Goal: Complete application form

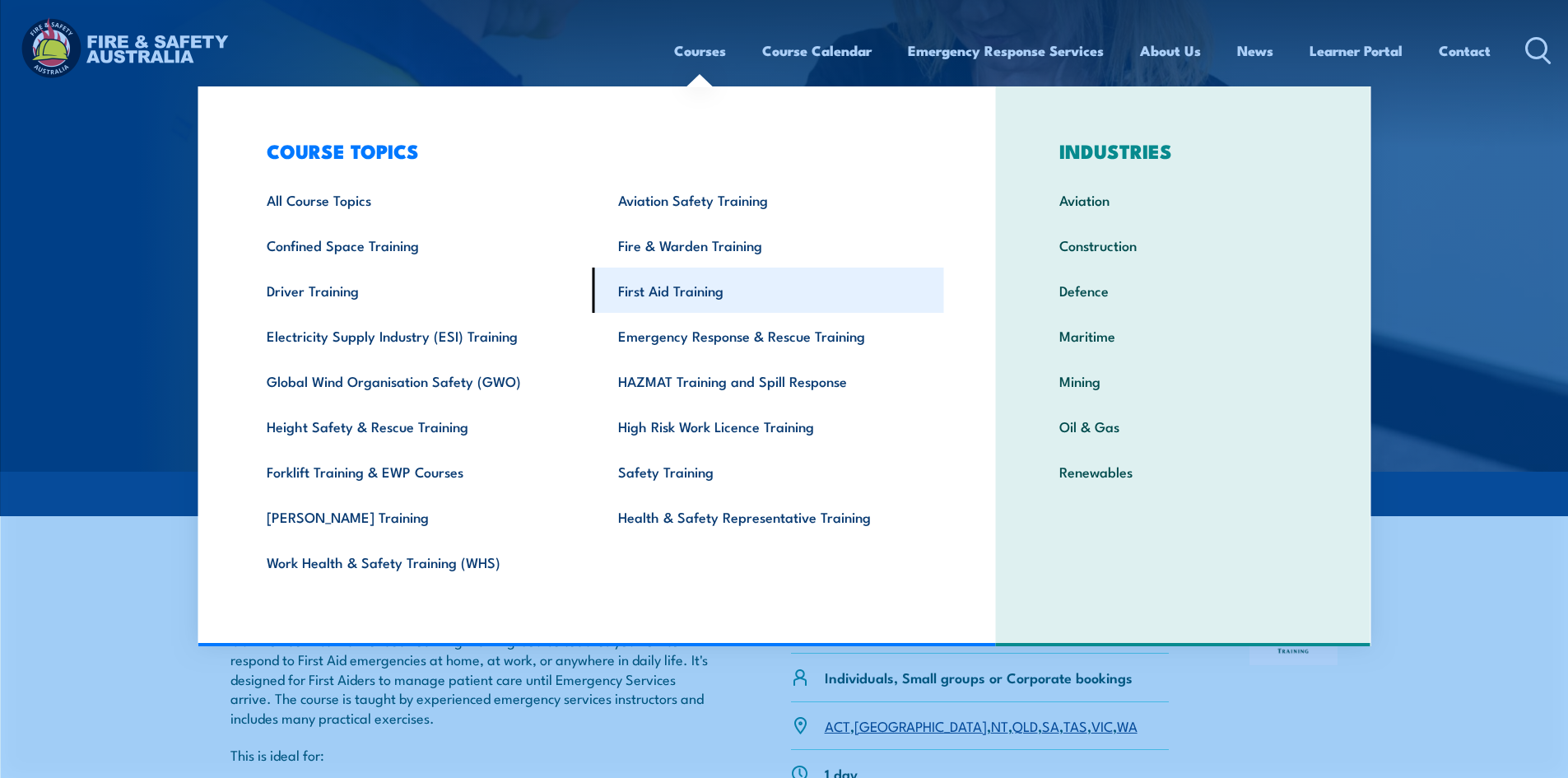
click at [677, 295] on link "First Aid Training" at bounding box center [768, 290] width 352 height 46
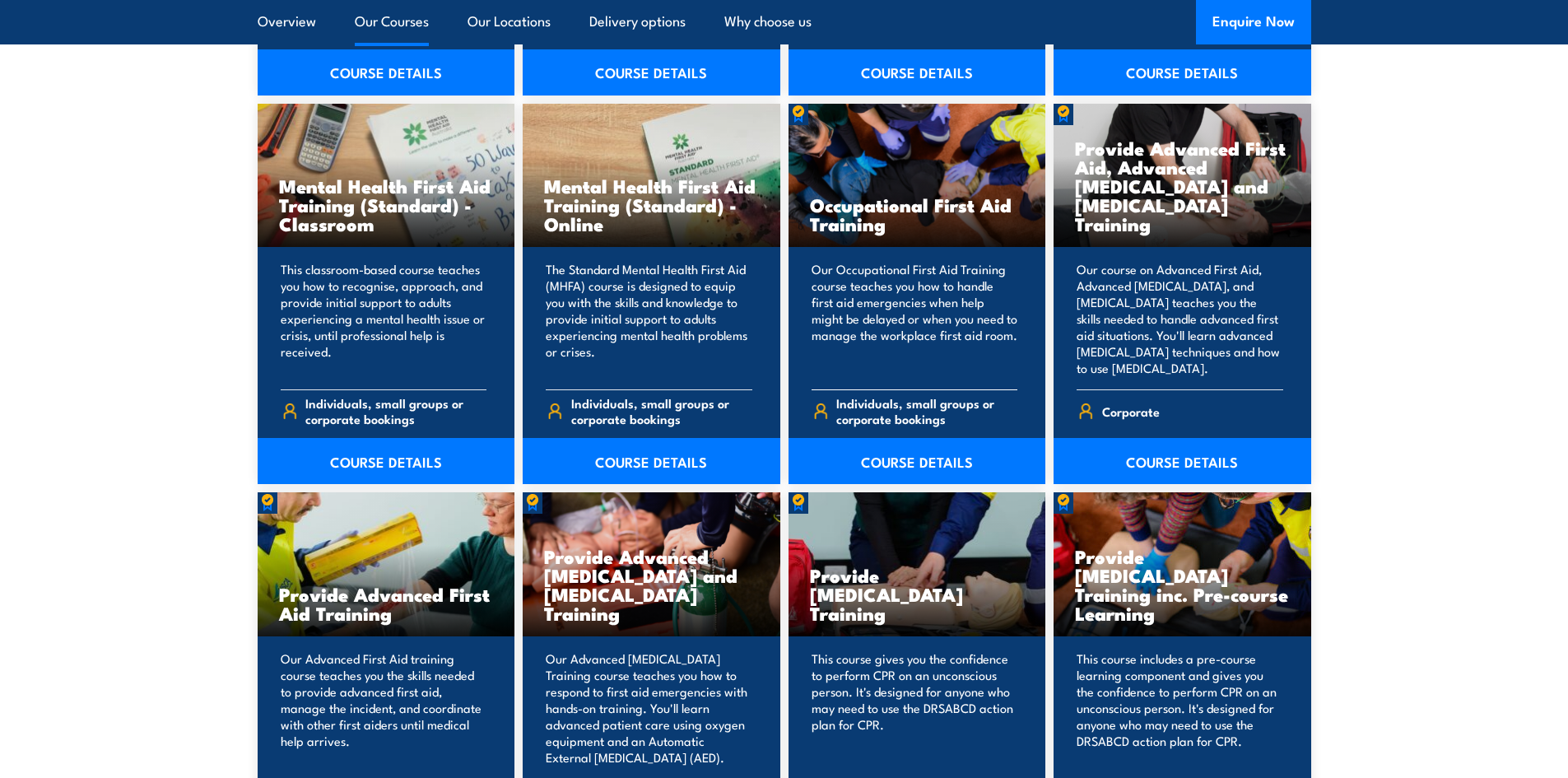
scroll to position [1646, 0]
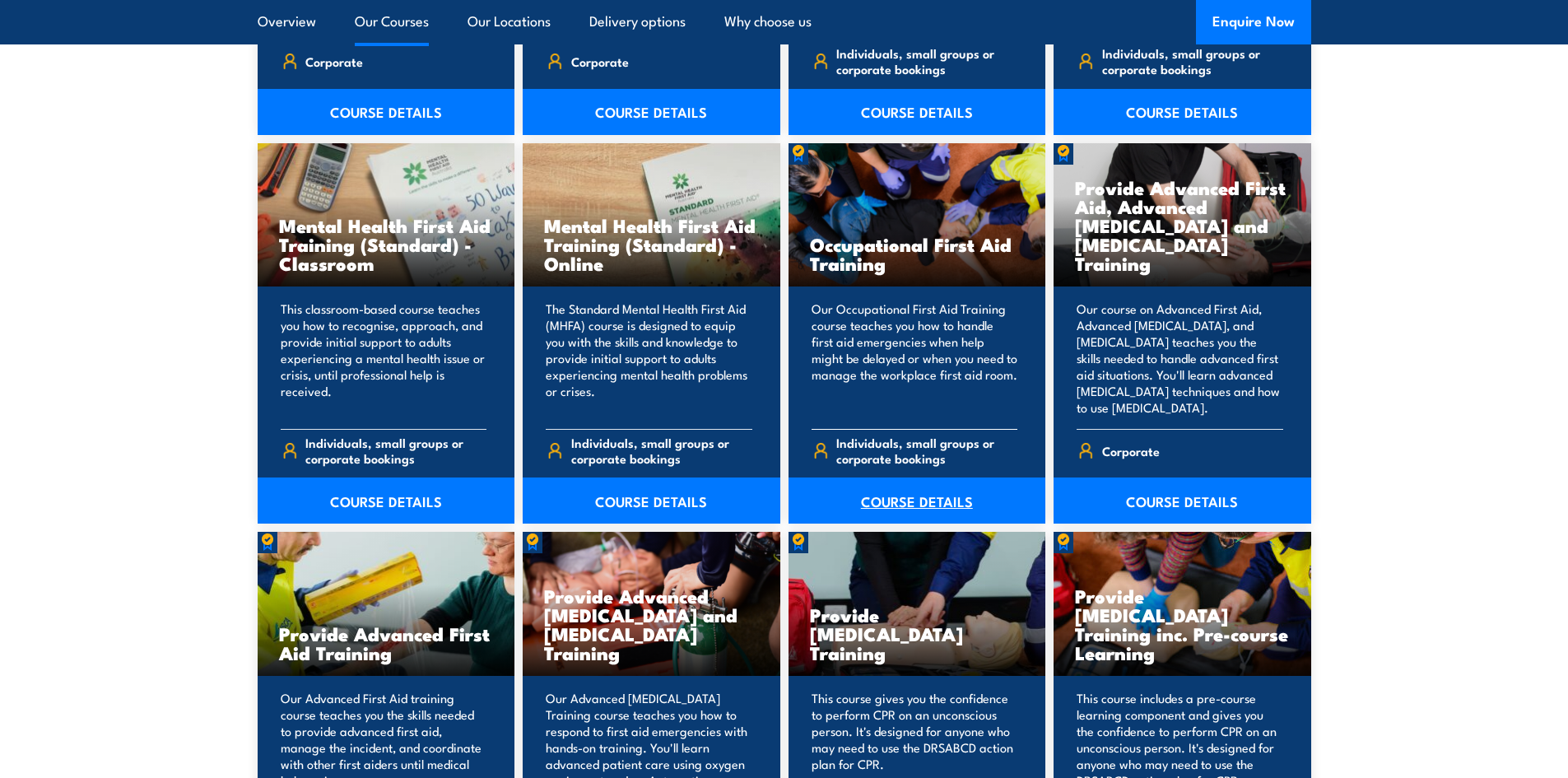
click at [894, 497] on link "COURSE DETAILS" at bounding box center [917, 501] width 257 height 46
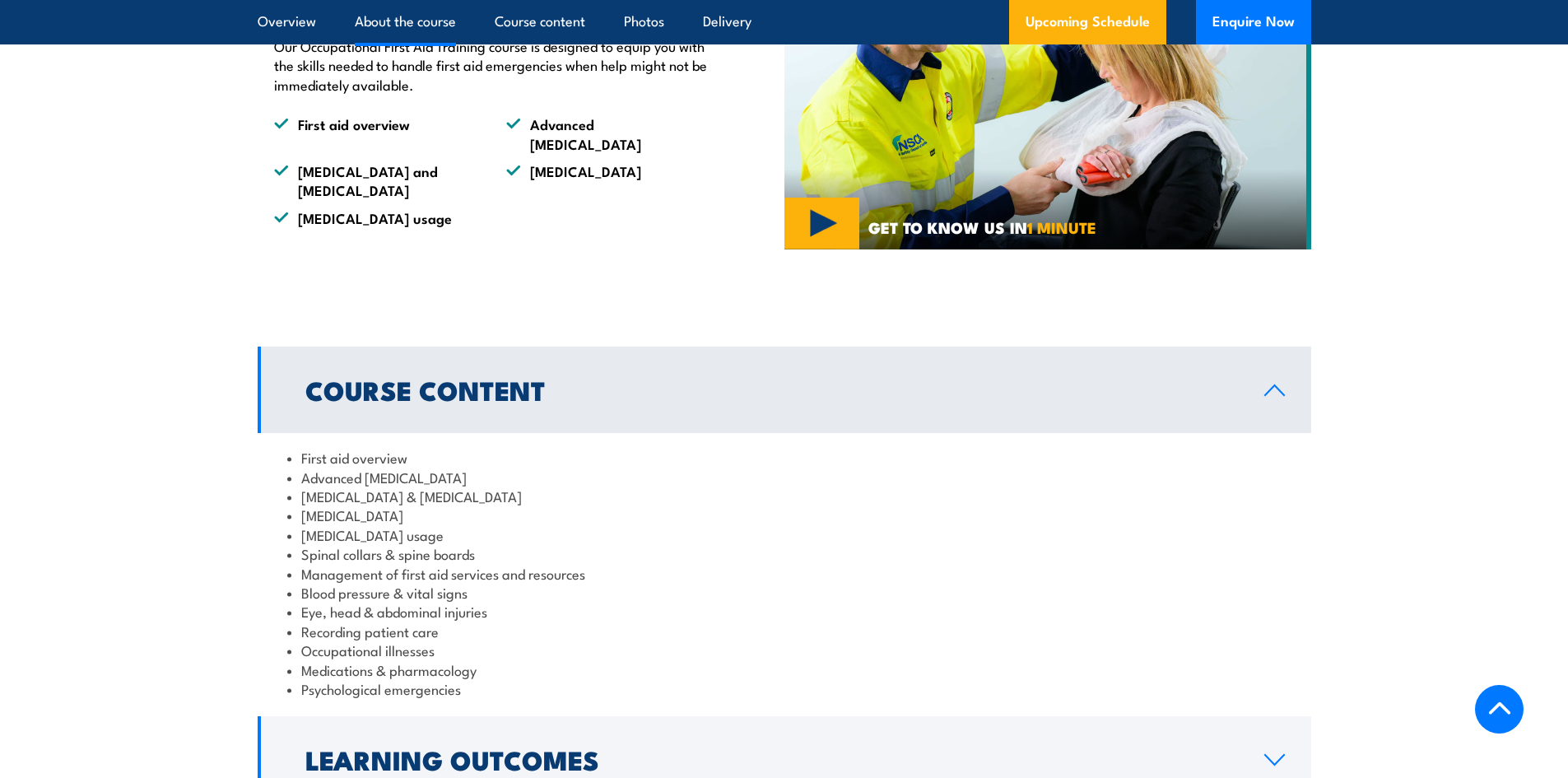
scroll to position [1399, 0]
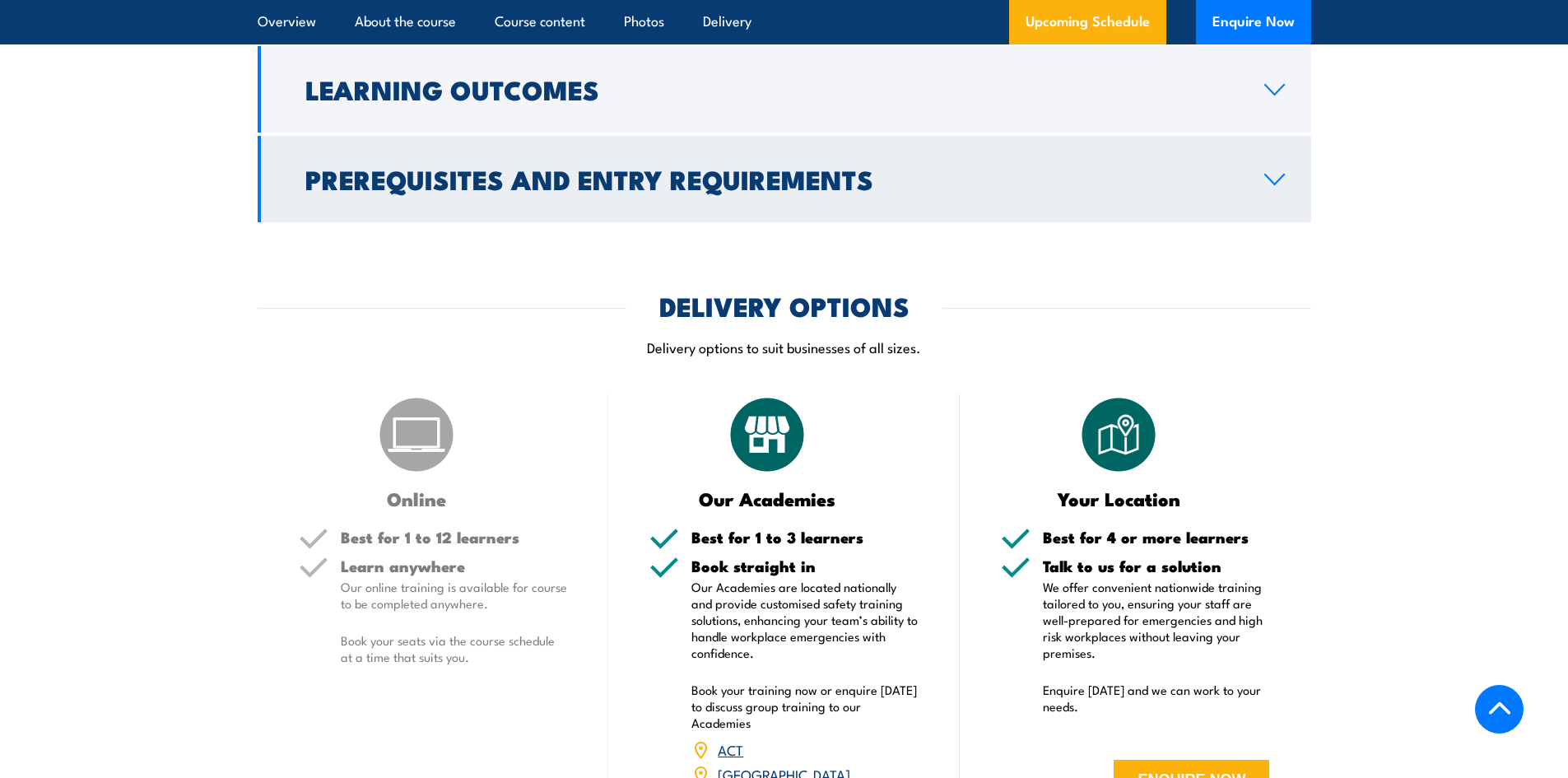
click at [719, 167] on h2 "Prerequisites and Entry Requirements" at bounding box center [772, 179] width 933 height 23
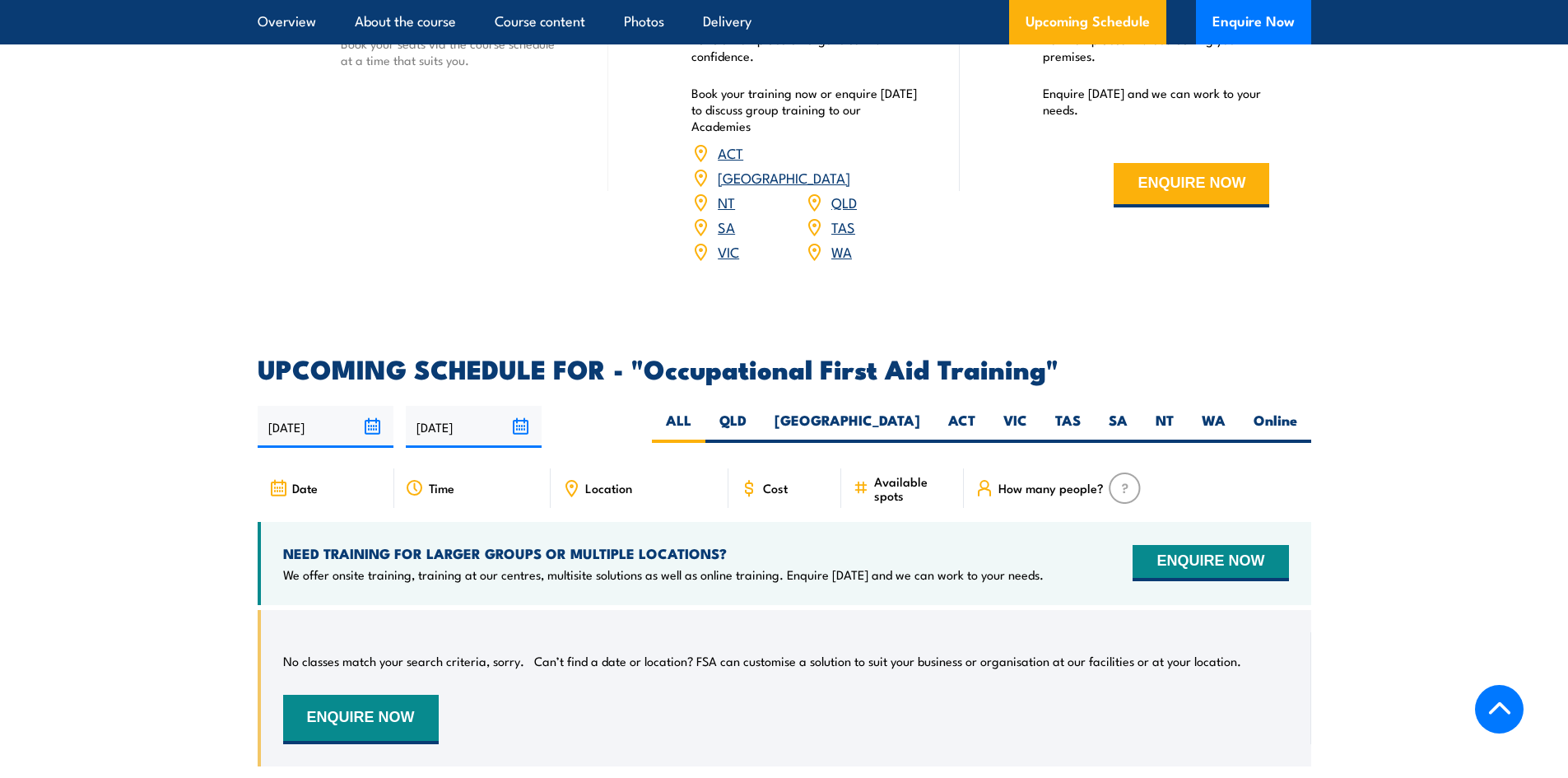
scroll to position [2715, 0]
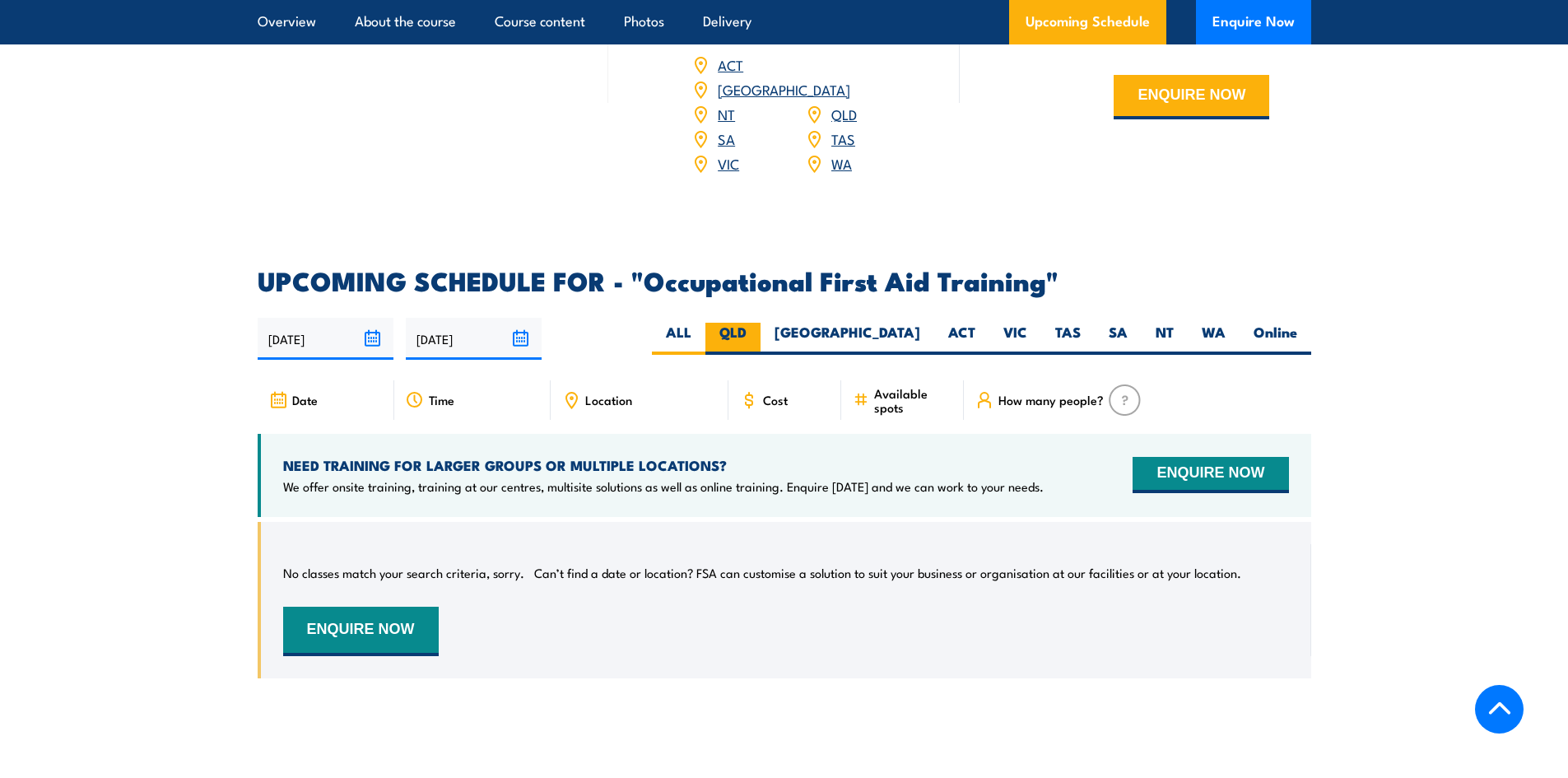
click at [761, 323] on label "QLD" at bounding box center [733, 339] width 55 height 32
click at [758, 323] on input "QLD" at bounding box center [752, 328] width 11 height 11
radio input "true"
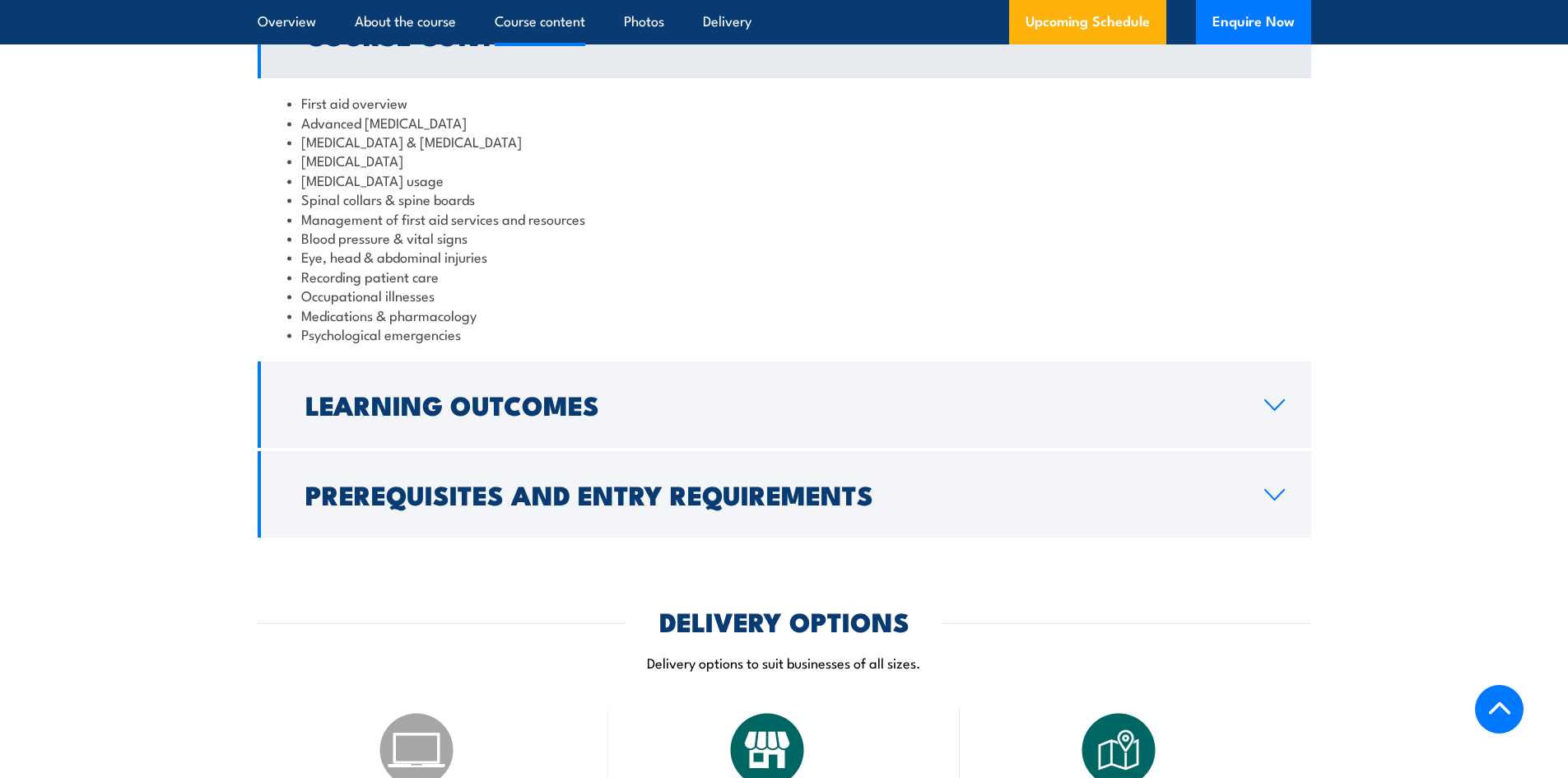
scroll to position [1731, 0]
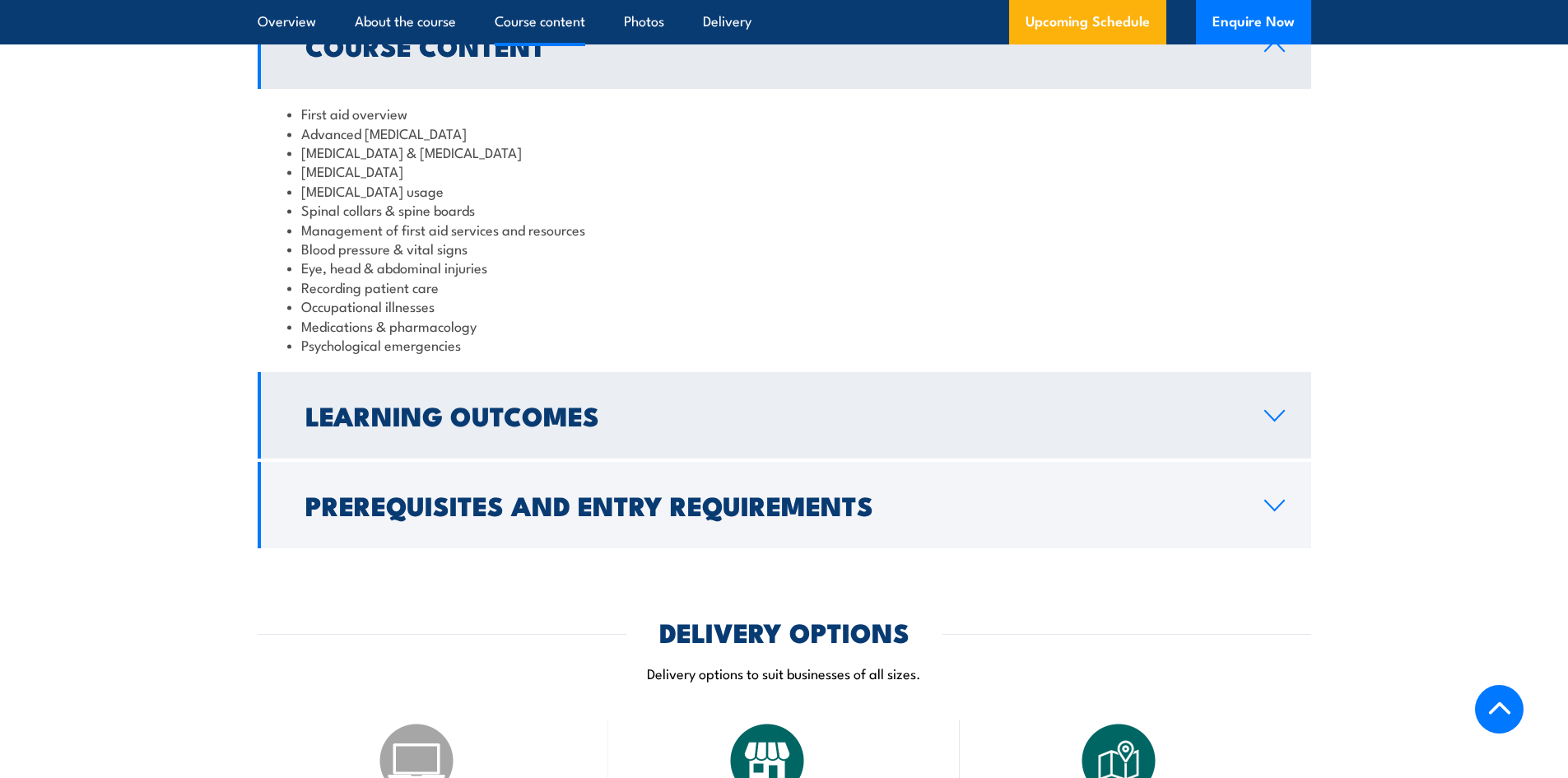
click at [539, 403] on h2 "Learning Outcomes" at bounding box center [772, 415] width 933 height 23
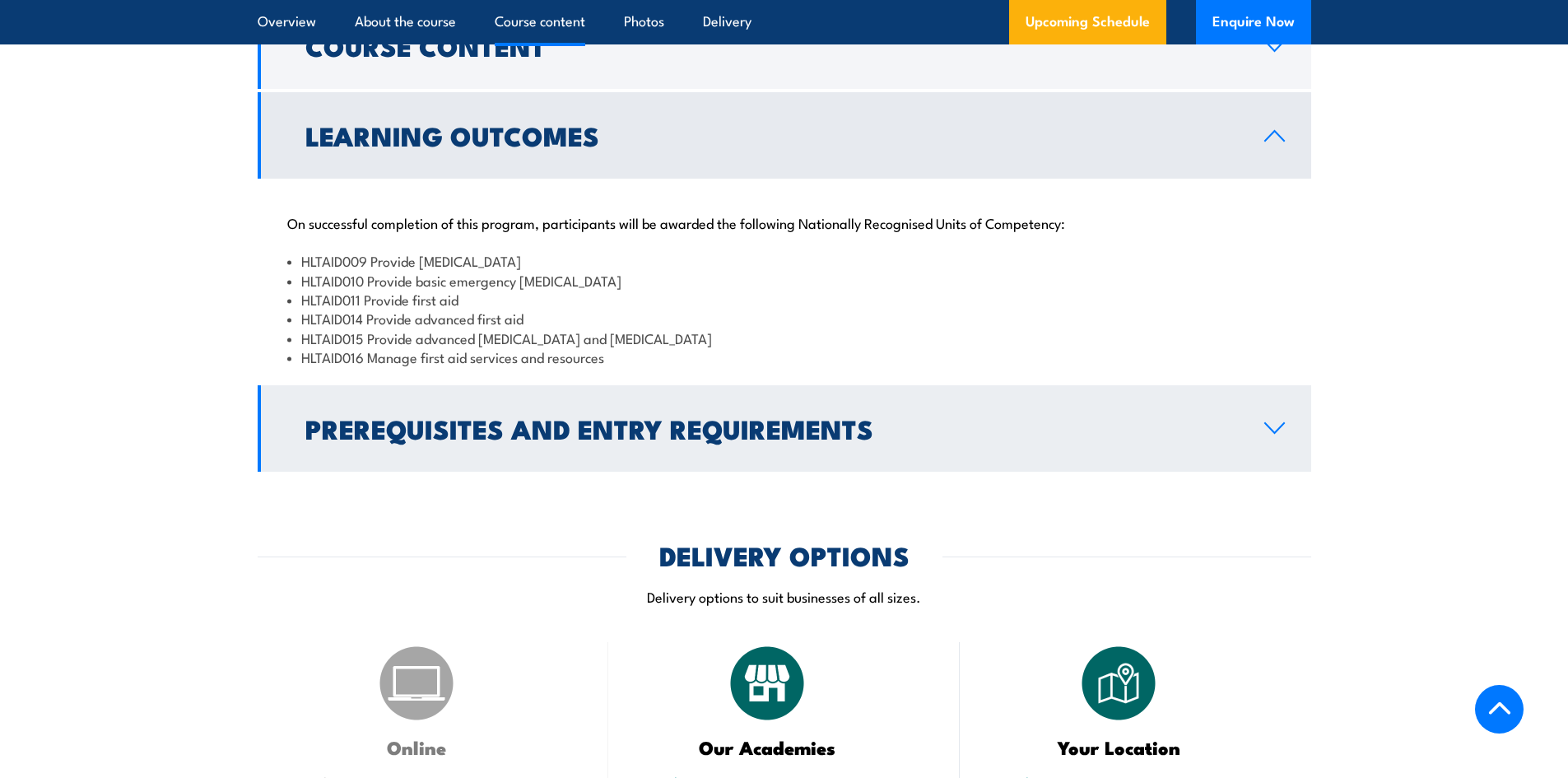
click at [538, 416] on h2 "Prerequisites and Entry Requirements" at bounding box center [772, 428] width 933 height 23
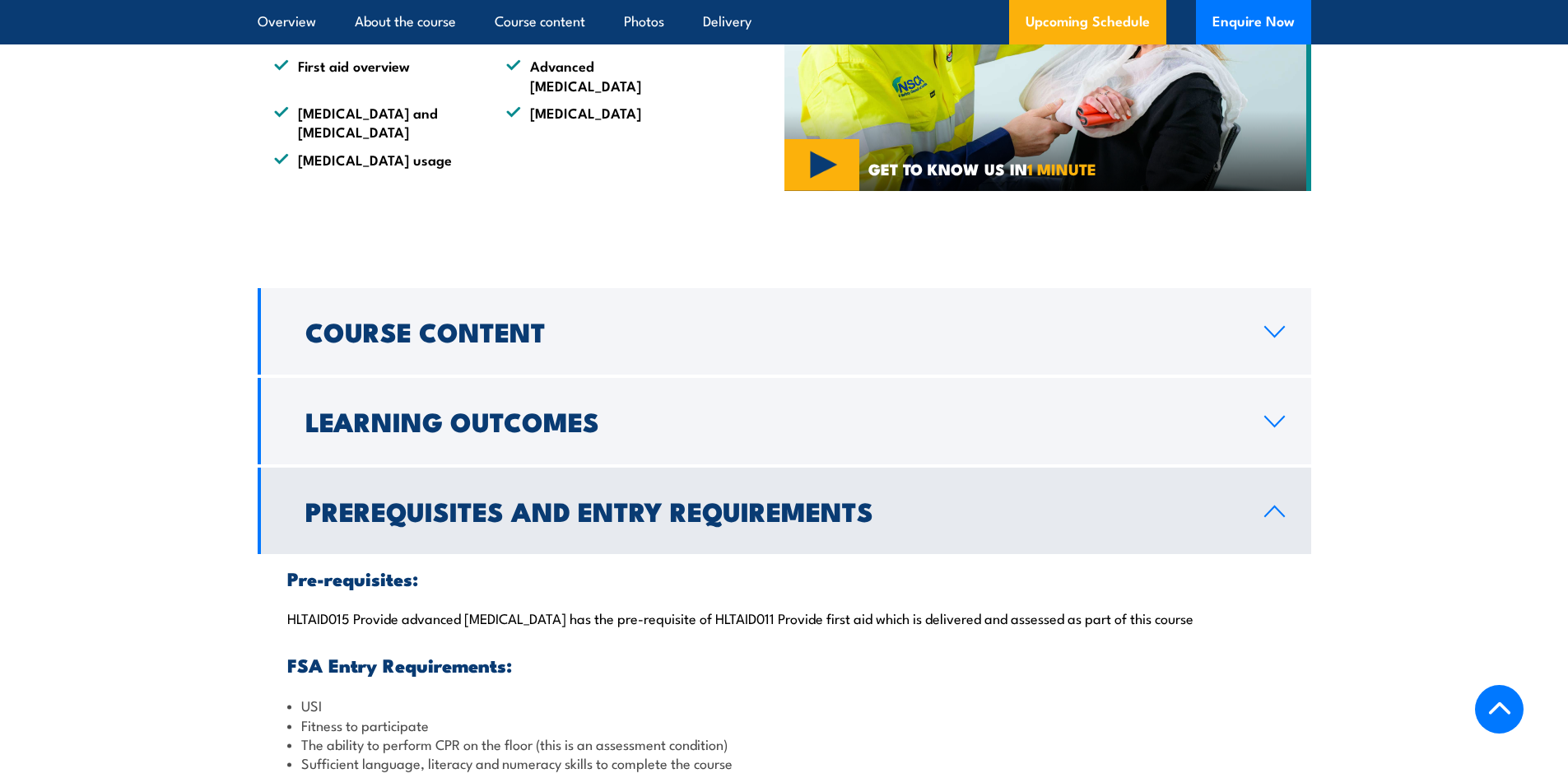
scroll to position [1485, 0]
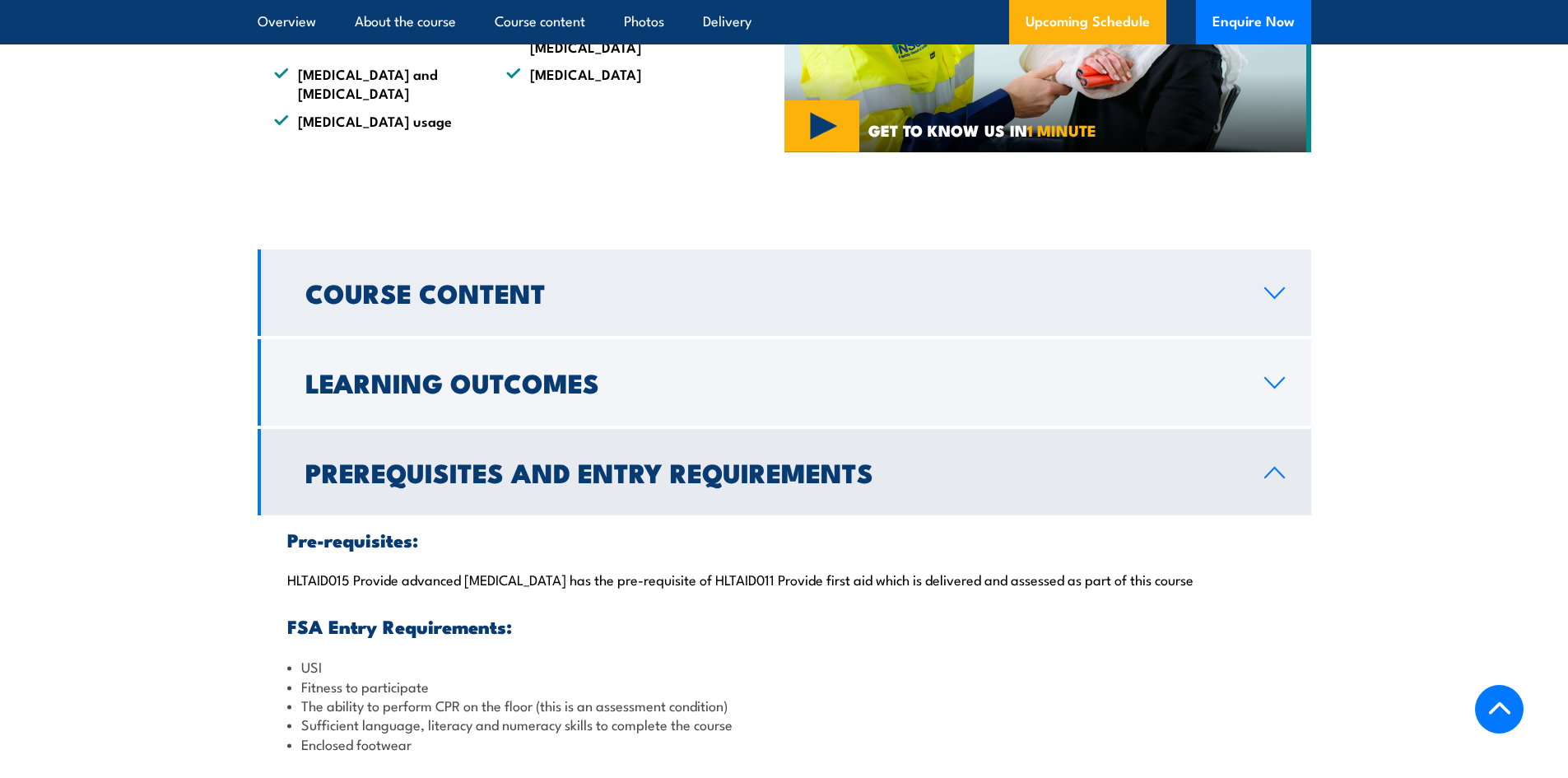
click at [558, 300] on link "Course Content" at bounding box center [784, 292] width 1054 height 86
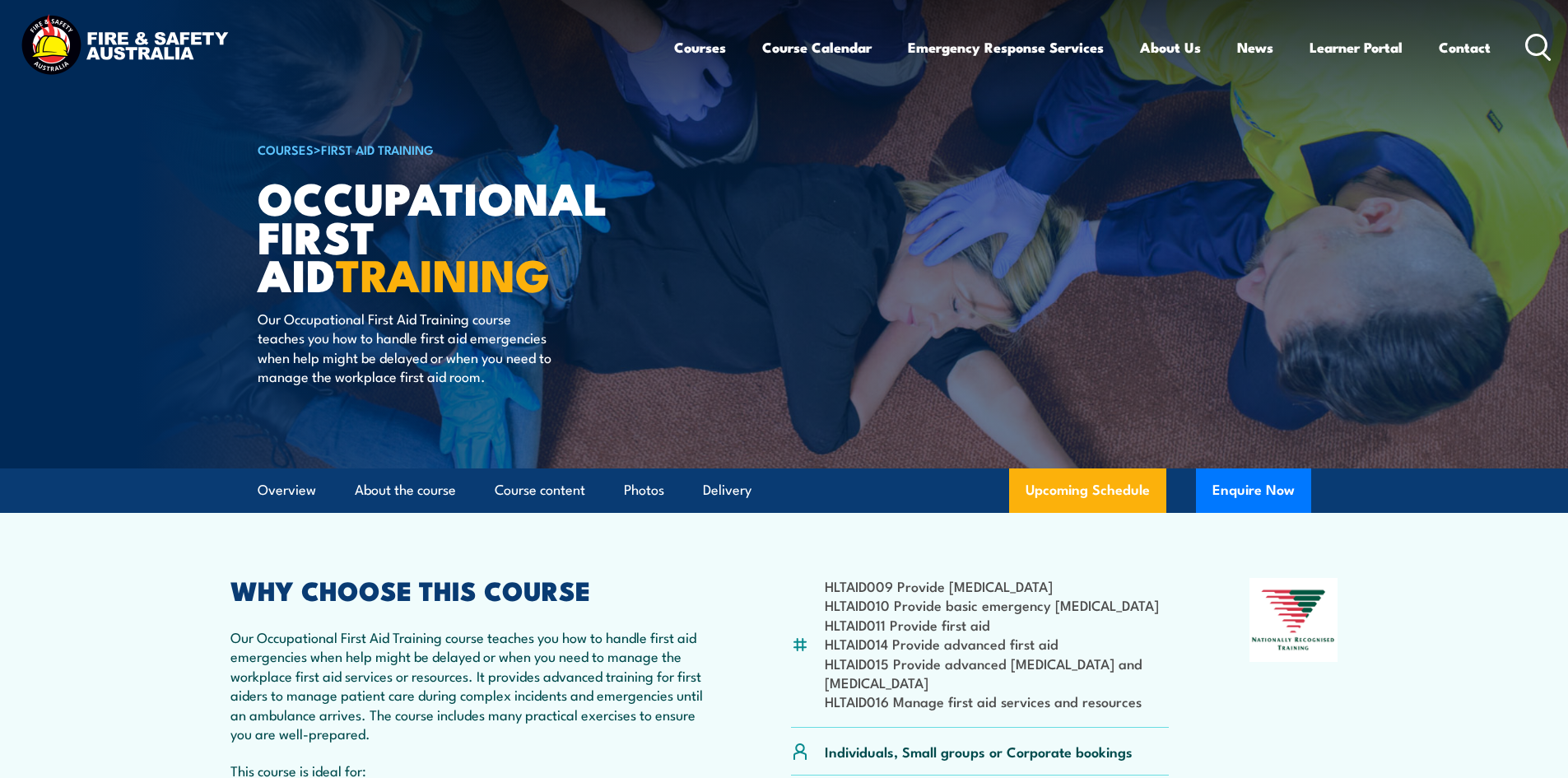
scroll to position [0, 0]
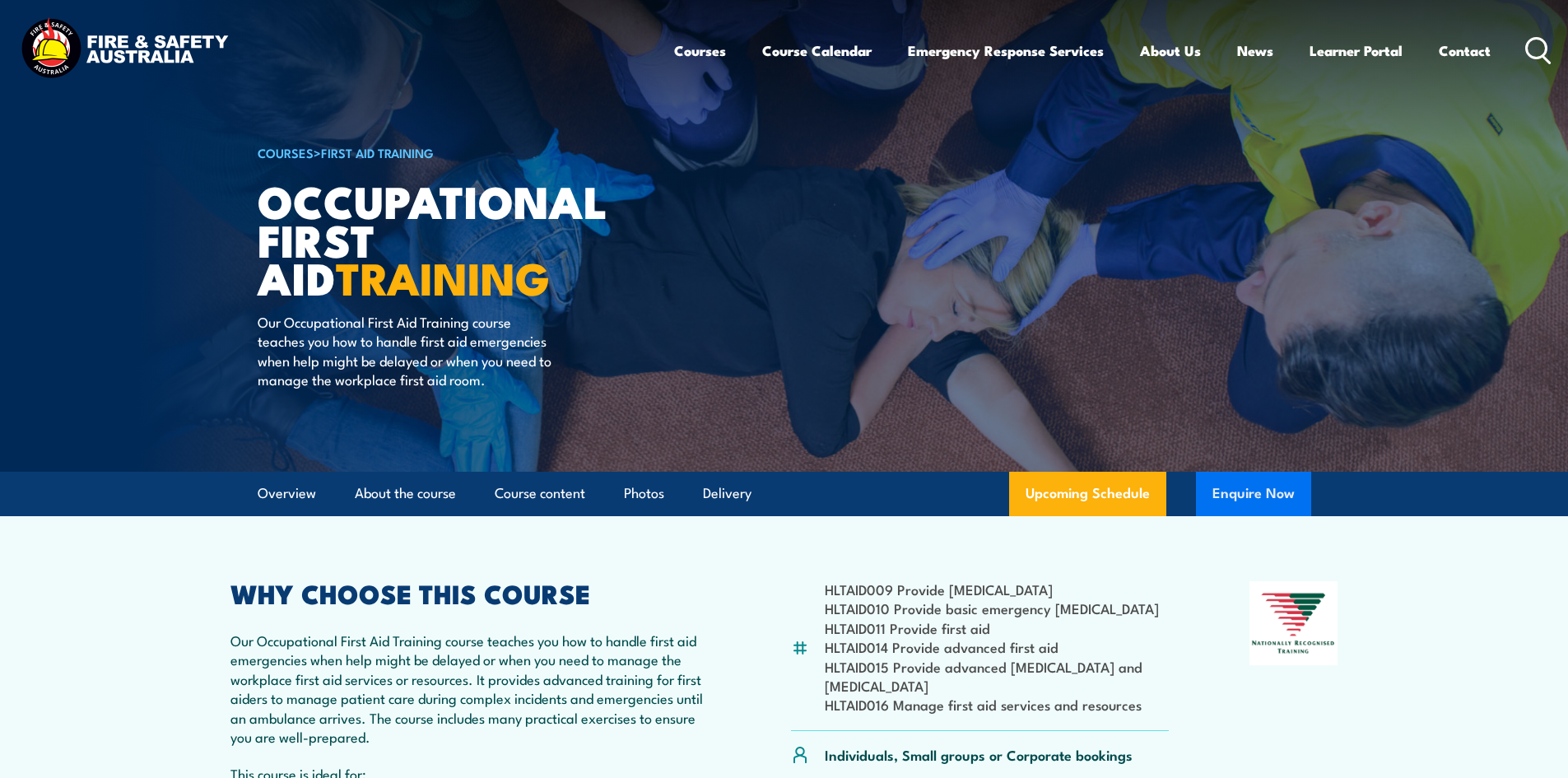
click at [1250, 496] on button "Enquire Now" at bounding box center [1253, 494] width 115 height 45
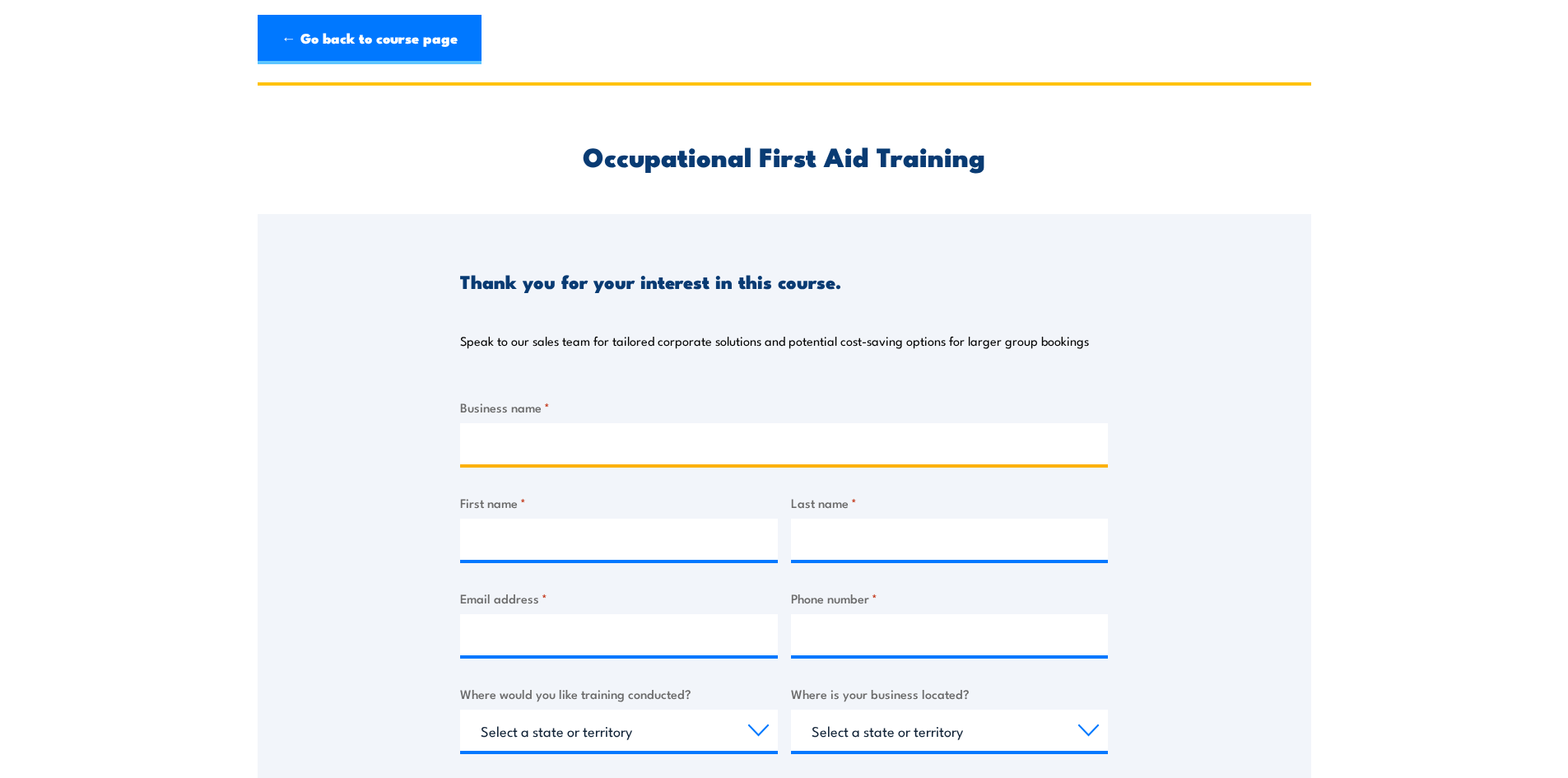
click at [632, 443] on input "Business name *" at bounding box center [784, 444] width 648 height 41
type input "[GEOGRAPHIC_DATA]"
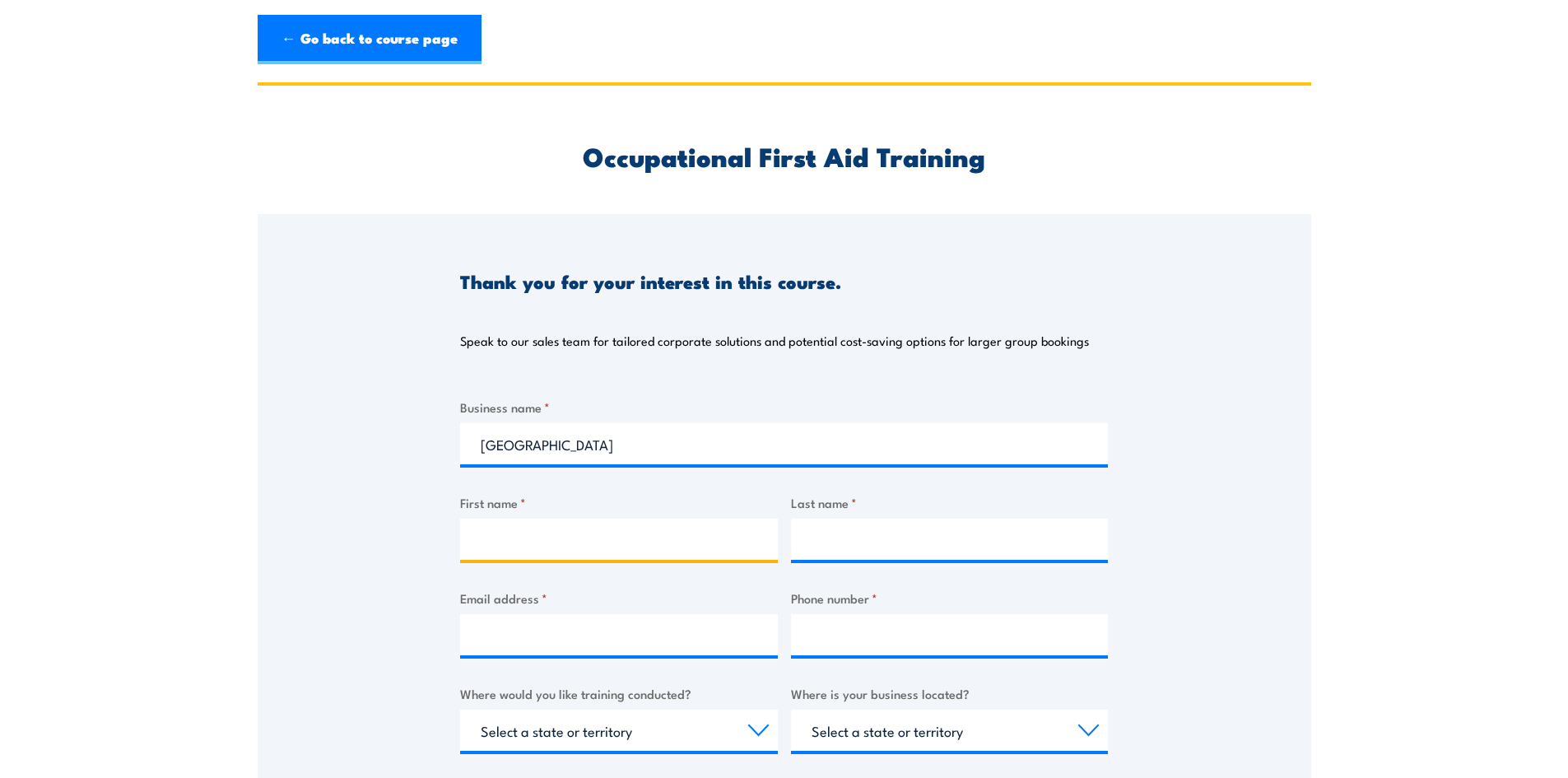
type input "[PERSON_NAME]"
type input "[PERSON_NAME][EMAIL_ADDRESS][DOMAIN_NAME]"
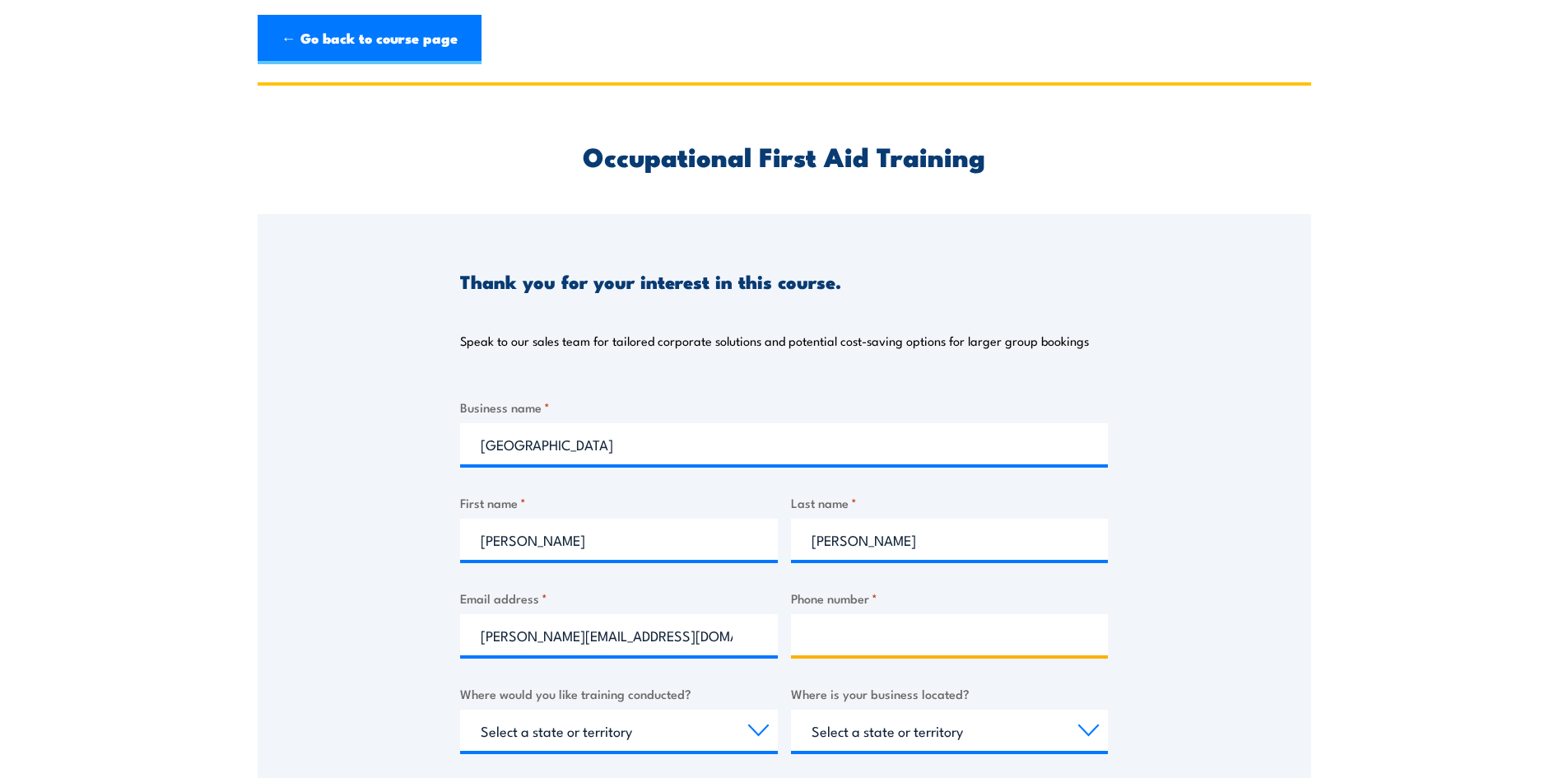
type input "0402044430"
select select "QLD"
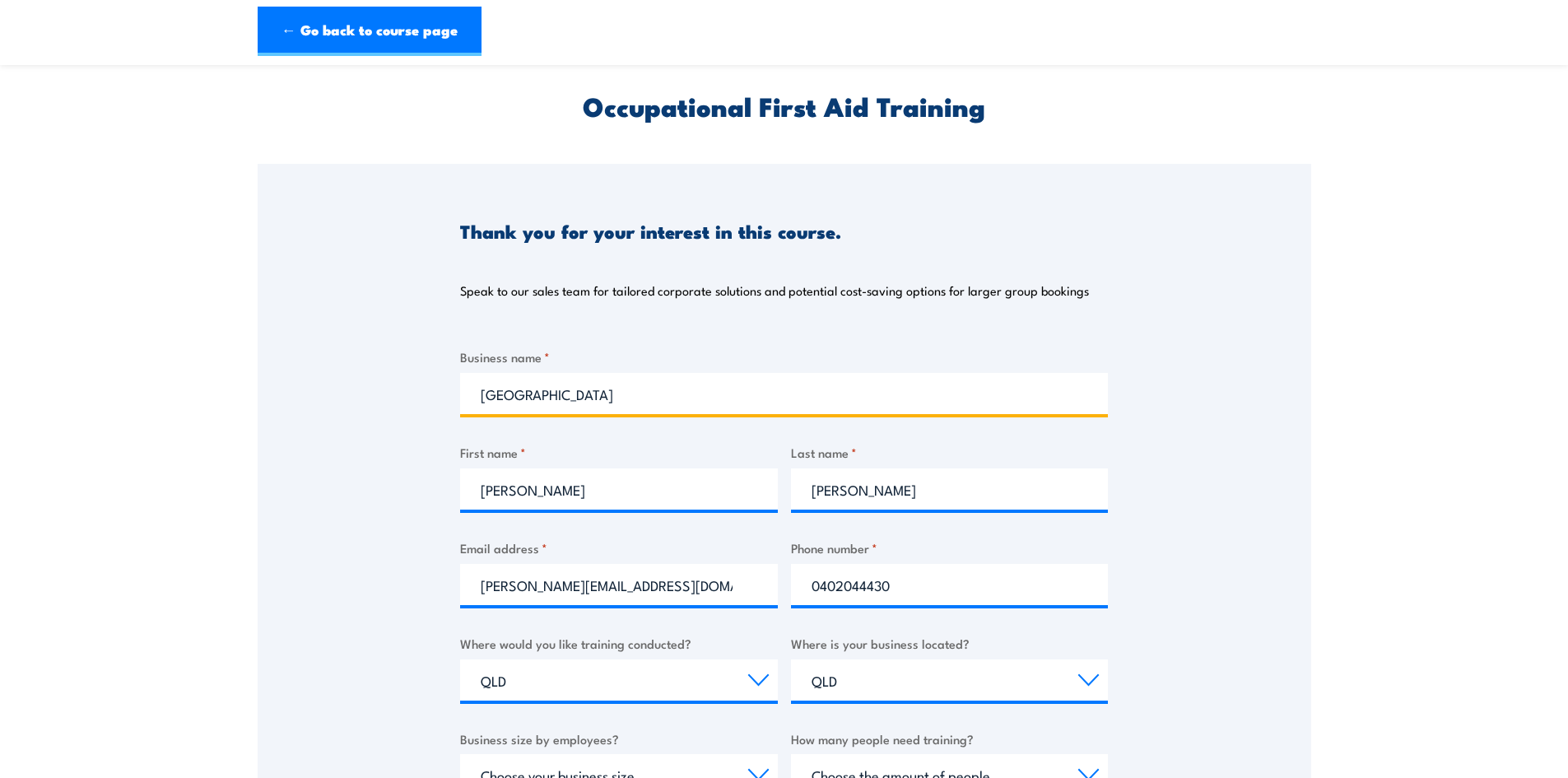
scroll to position [247, 0]
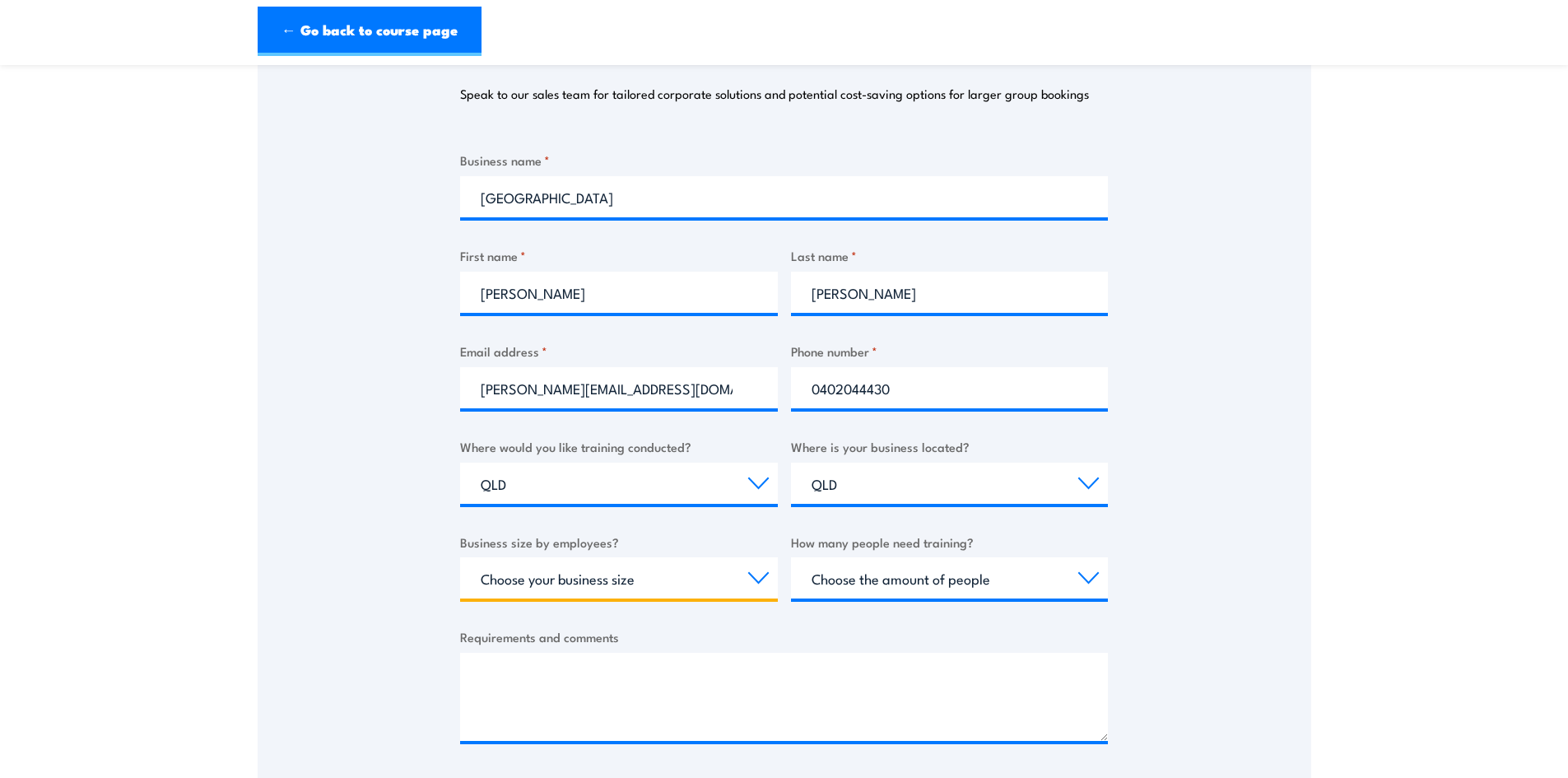
click at [624, 584] on select "Choose your business size 1 to 19 20 to 199 200+" at bounding box center [619, 578] width 318 height 41
select select "20 to 199"
click at [460, 557] on select "Choose your business size 1 to 19 20 to 199 200+" at bounding box center [619, 578] width 318 height 41
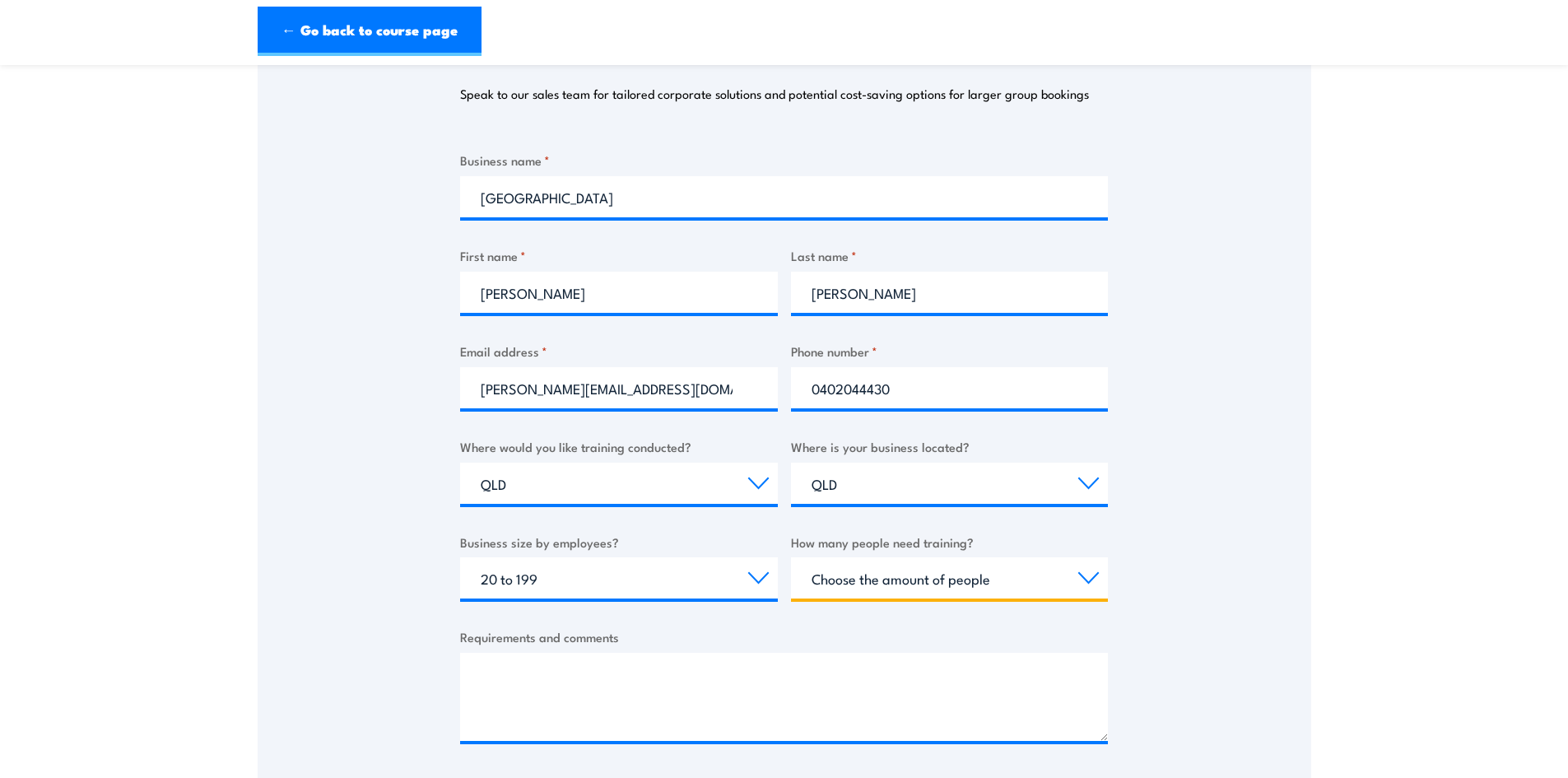
click at [982, 580] on select "Choose the amount of people 1 to 4 5 to 19 20+" at bounding box center [950, 578] width 318 height 41
select select "5 to 19"
click at [791, 557] on select "Choose the amount of people 1 to 4 5 to 19 20+" at bounding box center [950, 578] width 318 height 41
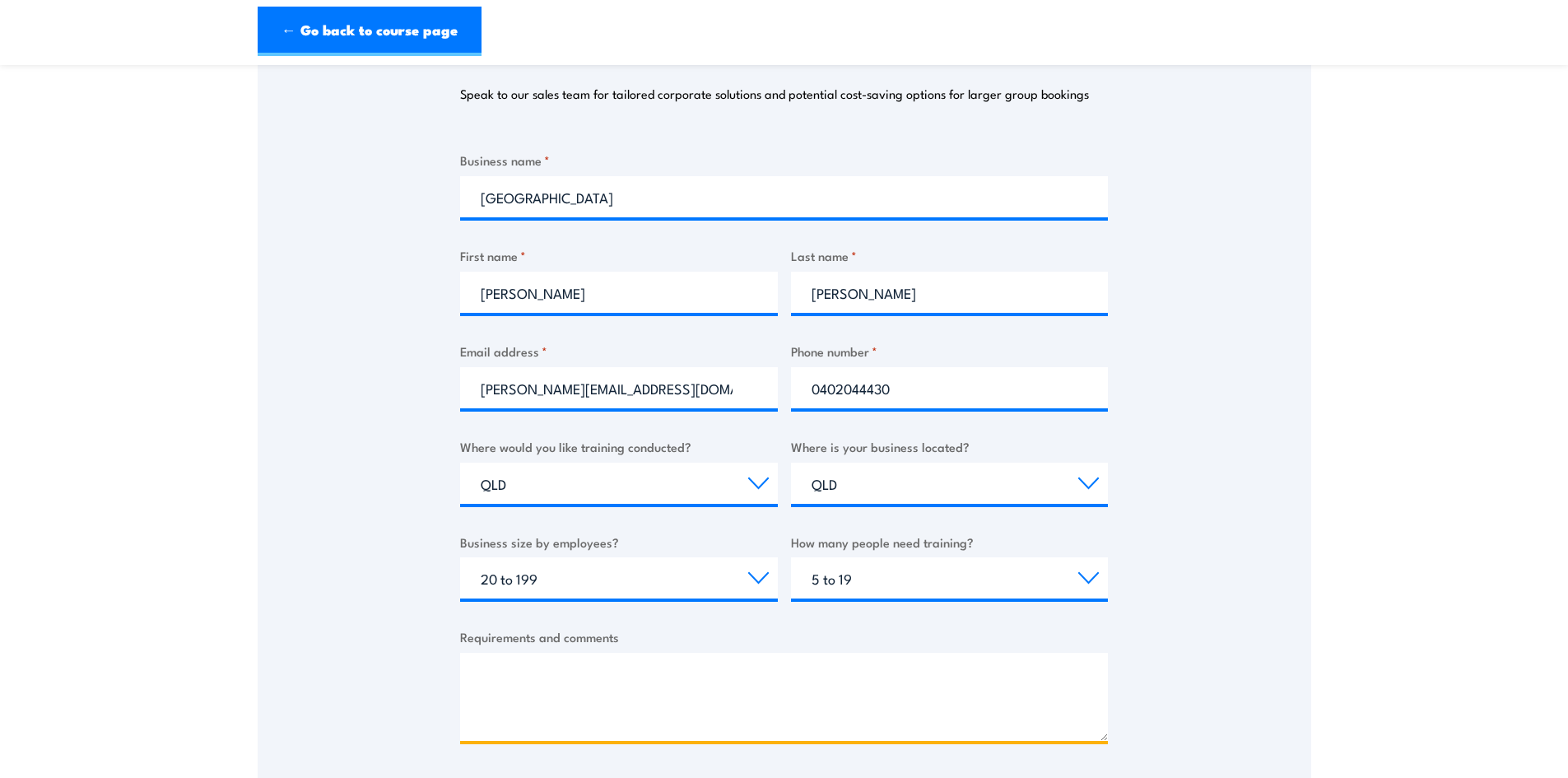
click at [629, 664] on textarea "Requirements and comments" at bounding box center [784, 696] width 648 height 88
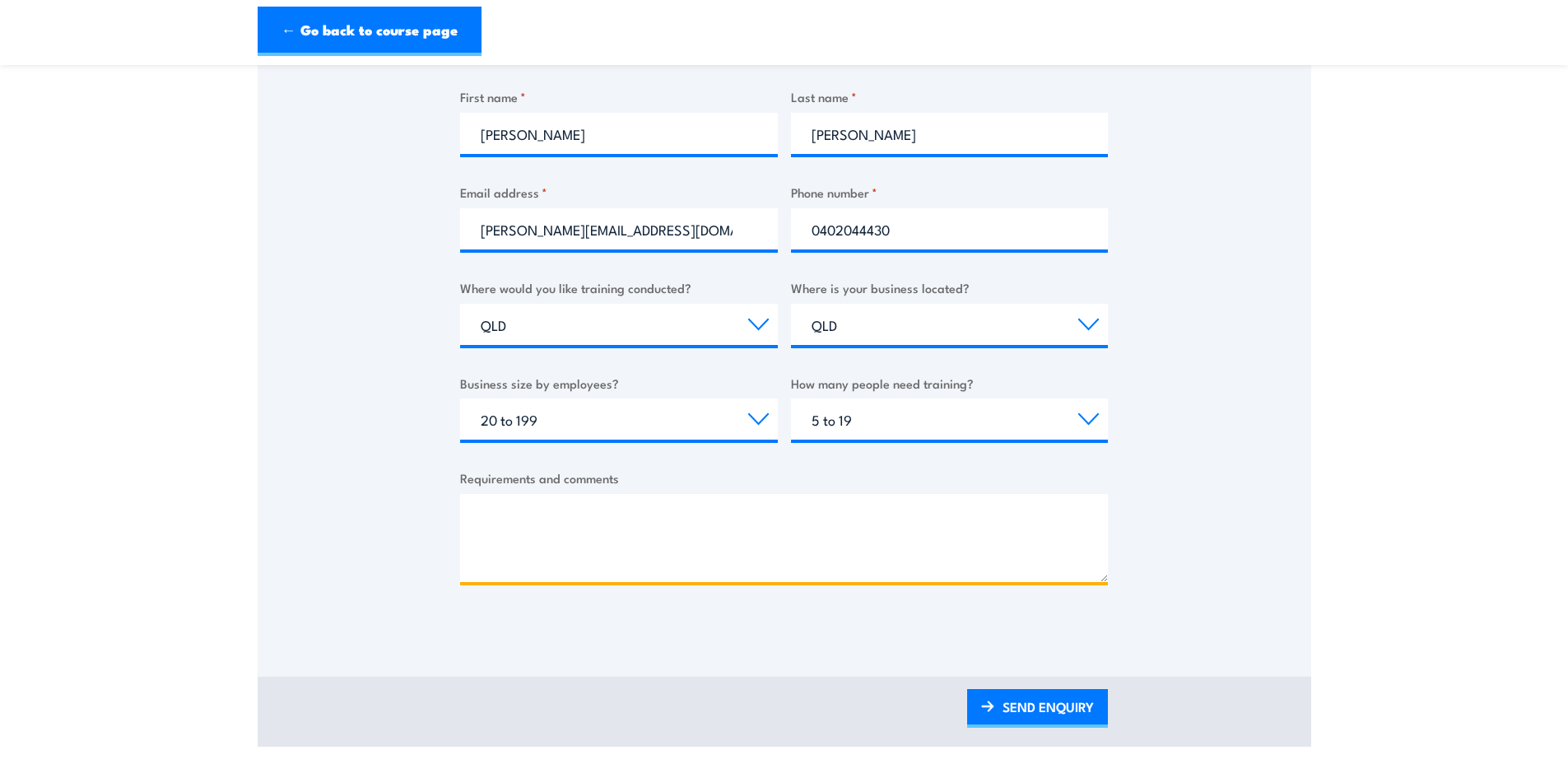
scroll to position [411, 0]
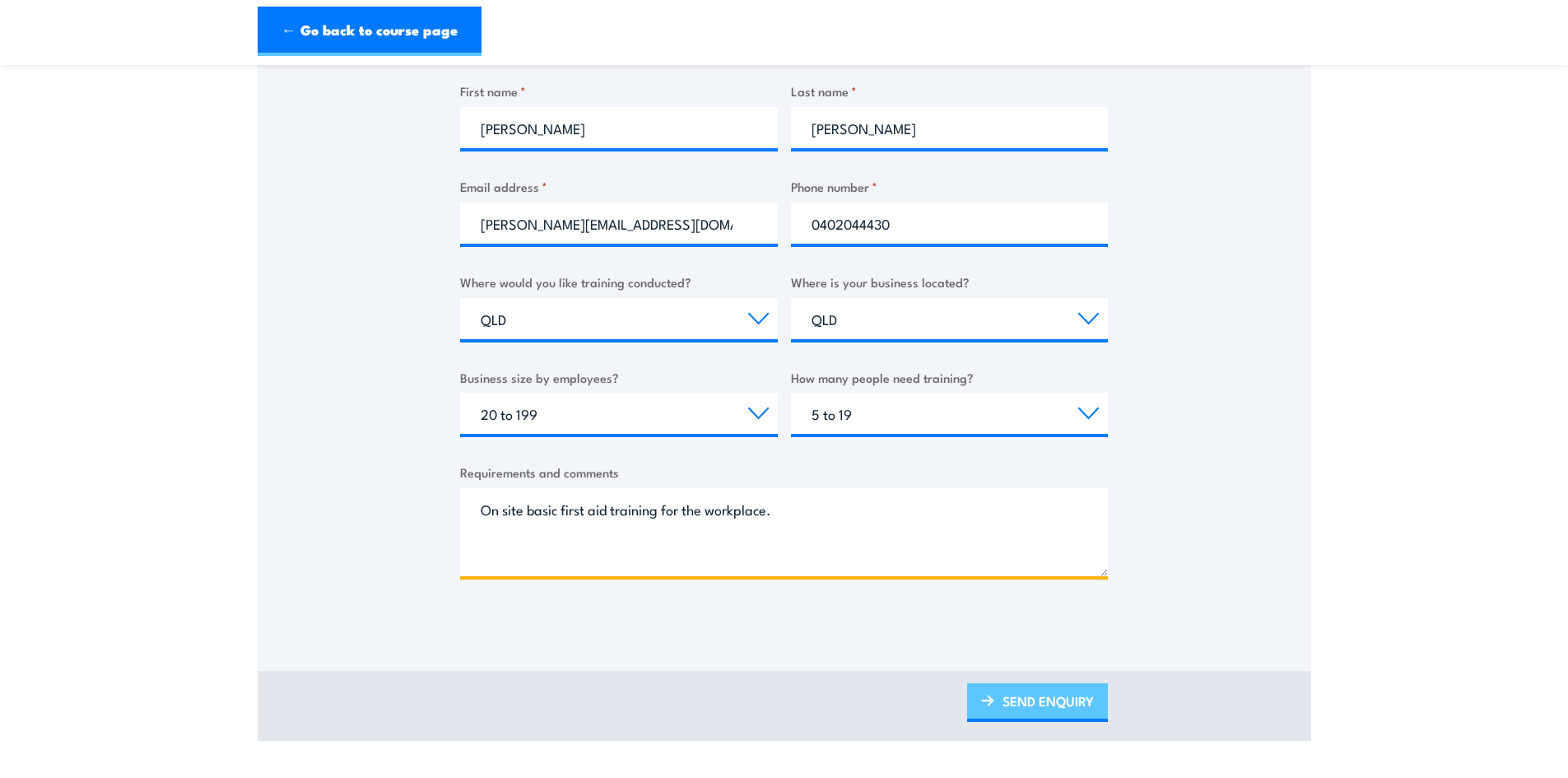
type textarea "On site basic first aid training for the workplace."
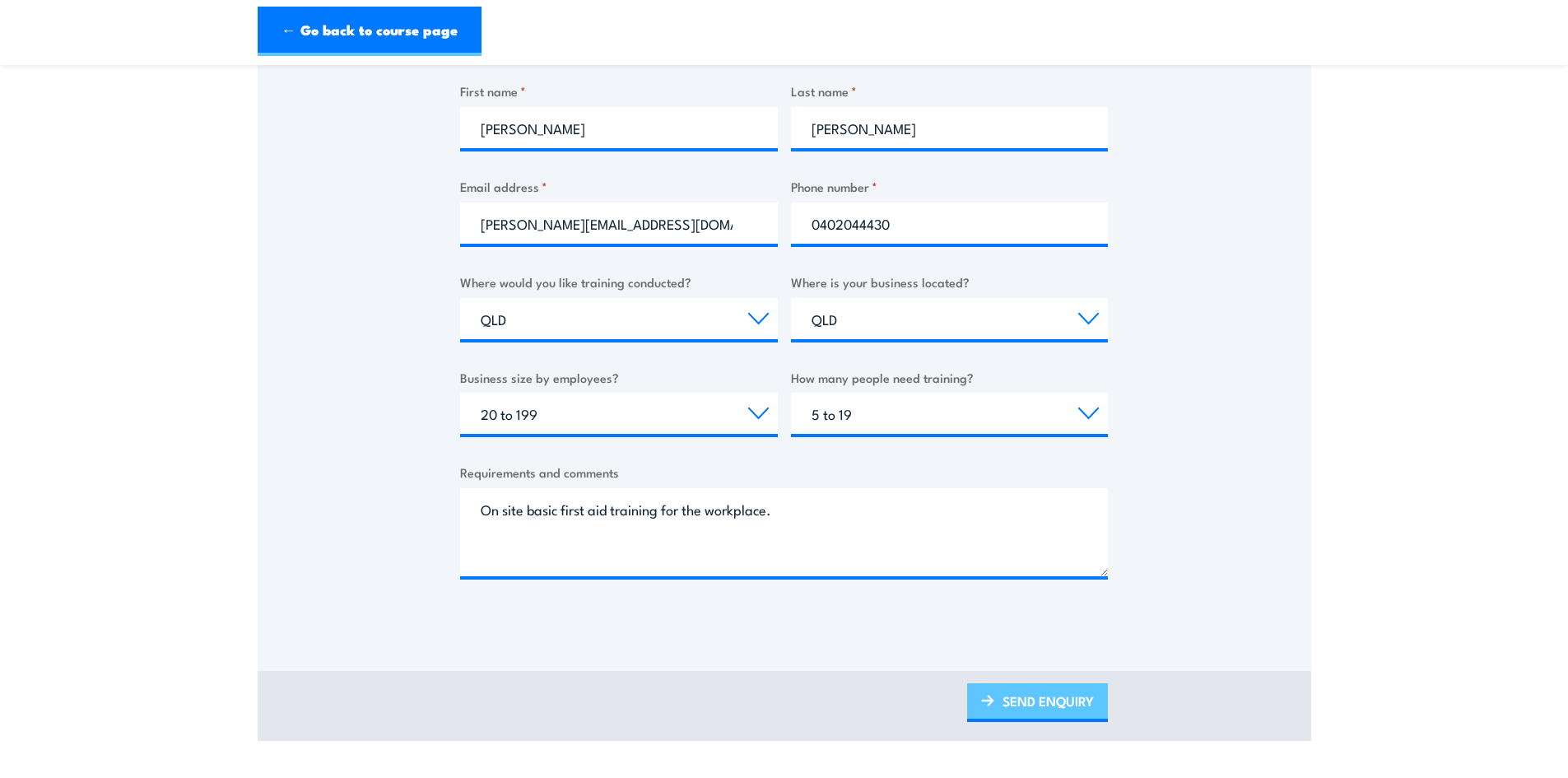
click at [1056, 713] on link "SEND ENQUIRY" at bounding box center [1037, 702] width 141 height 39
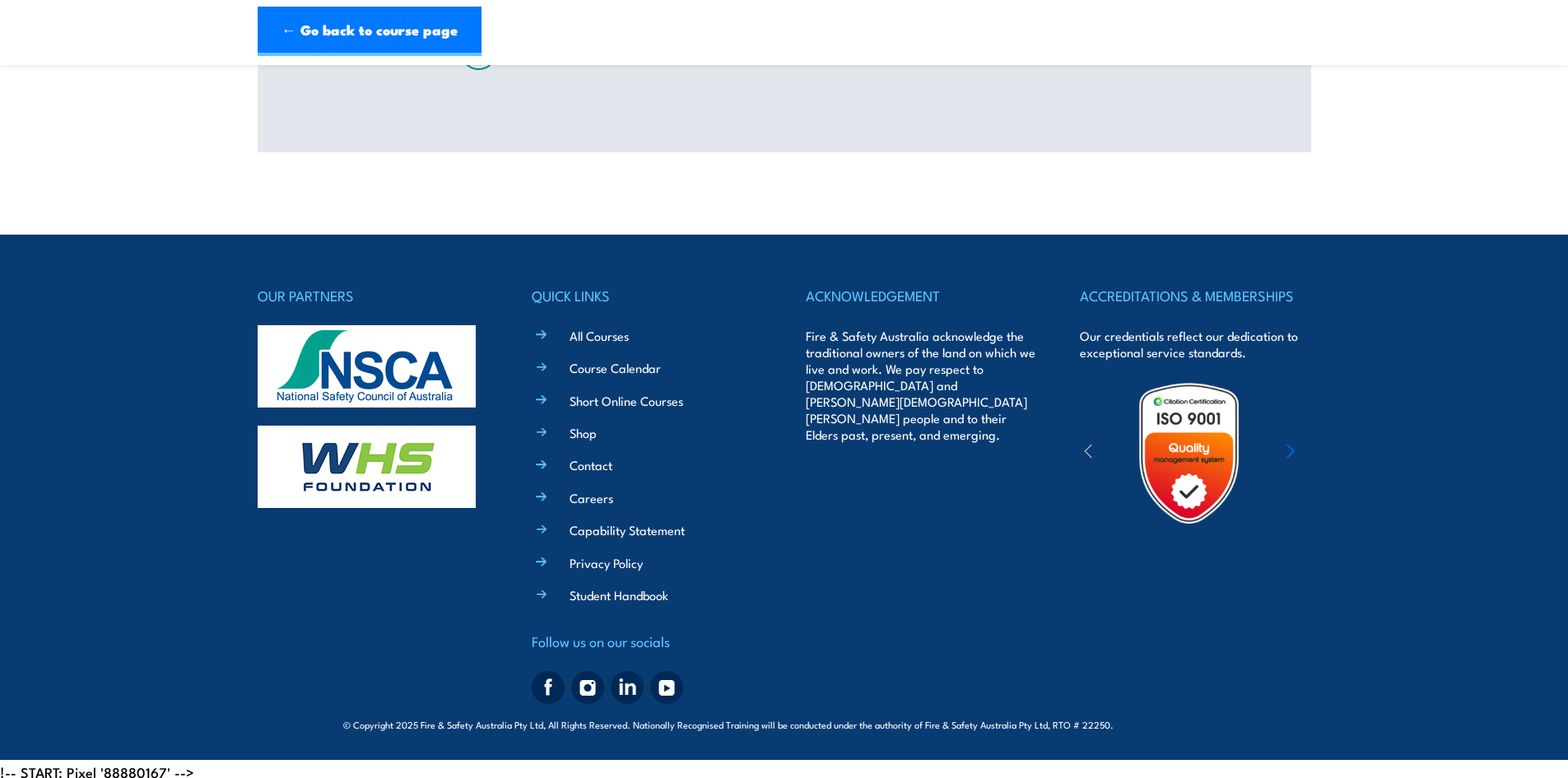
scroll to position [0, 0]
